Goal: Use online tool/utility: Utilize a website feature to perform a specific function

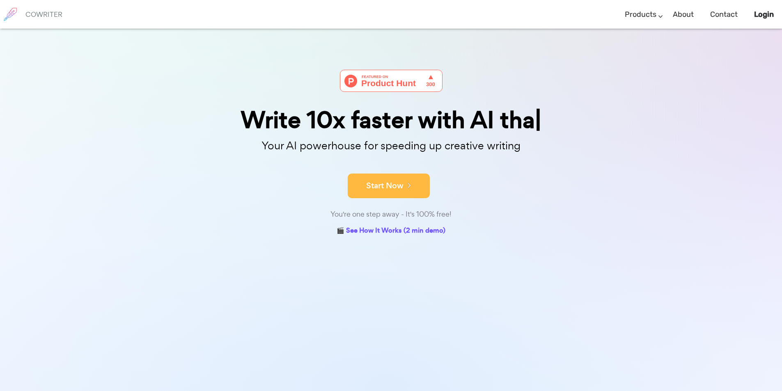
click at [409, 188] on icon at bounding box center [406, 185] width 7 height 9
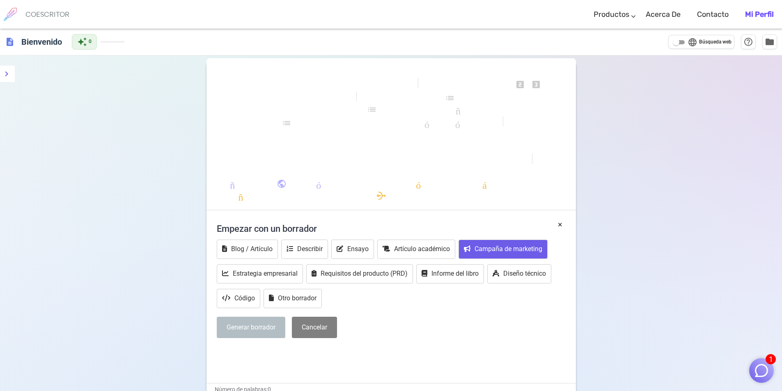
click at [507, 252] on font "Campaña de marketing" at bounding box center [508, 249] width 68 height 8
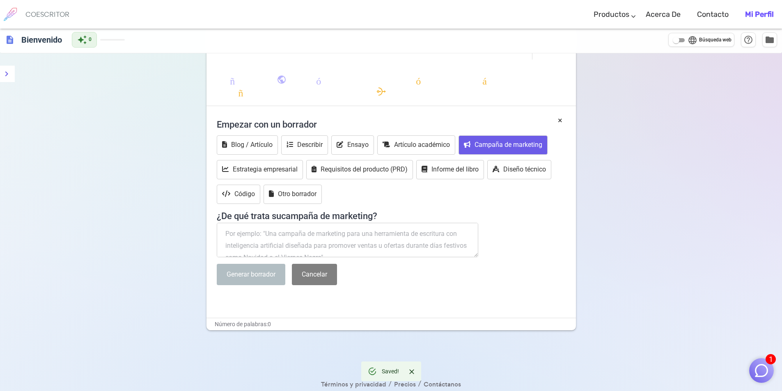
scroll to position [117, 0]
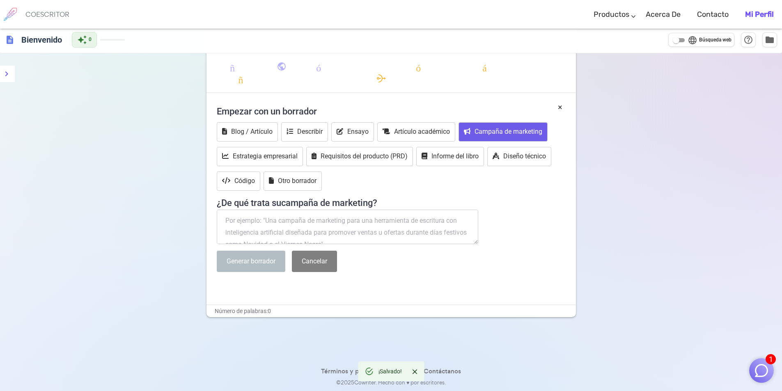
click at [284, 236] on textarea at bounding box center [348, 227] width 262 height 34
paste textarea "¿Está seguro de que su información crítica, sus usuarios y sus servidores están…"
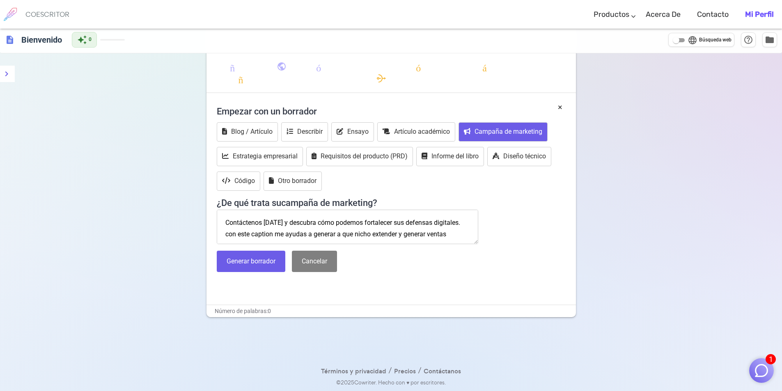
scroll to position [142, 0]
click at [457, 225] on textarea "¿Está seguro de que su información crítica, sus usuarios y sus servidores están…" at bounding box center [348, 227] width 262 height 34
click at [451, 234] on textarea "¿Está seguro de que su información crítica, sus usuarios y sus servidores están…" at bounding box center [348, 227] width 262 height 34
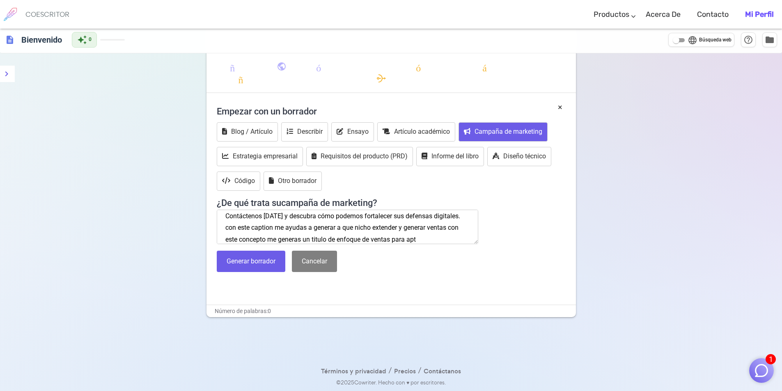
scroll to position [158, 0]
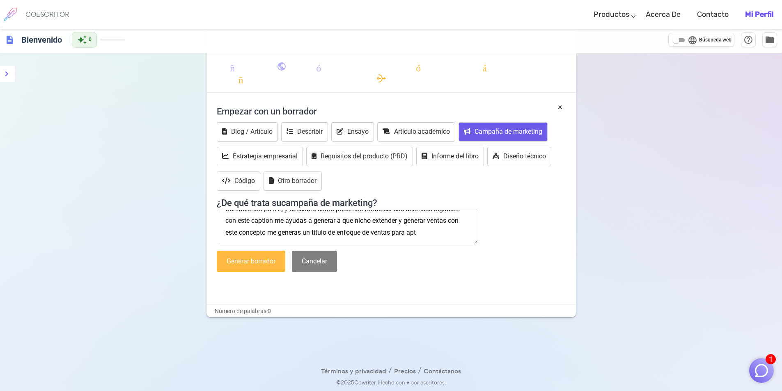
type textarea "¿Está seguro de que su información crítica, sus usuarios y sus servidores están…"
click at [252, 257] on font "Generar borrador" at bounding box center [250, 261] width 49 height 8
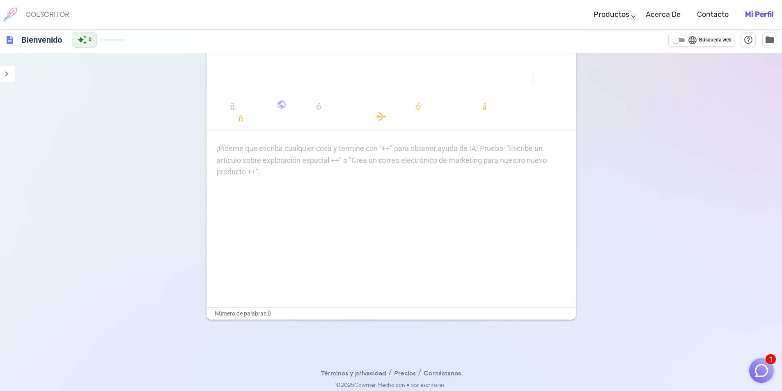
scroll to position [82, 0]
